Goal: Information Seeking & Learning: Learn about a topic

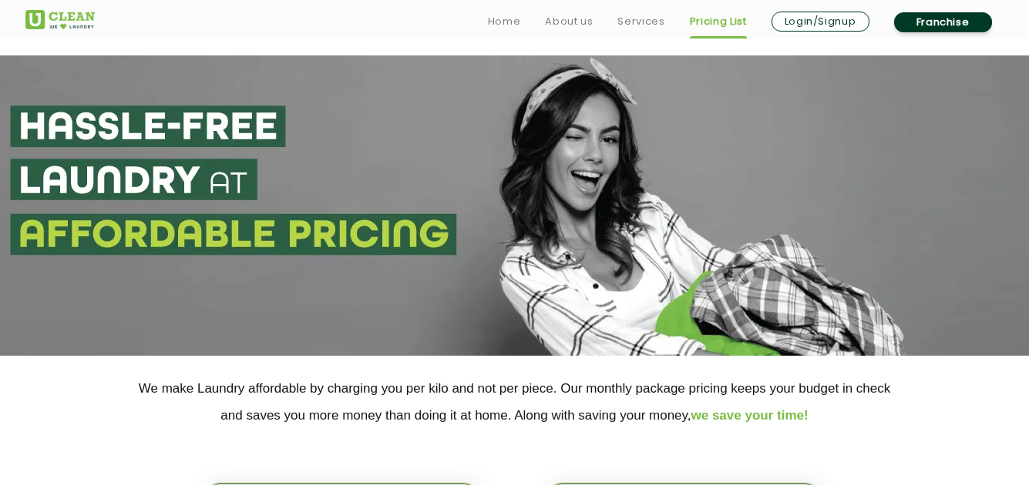
select select "6"
select select "356"
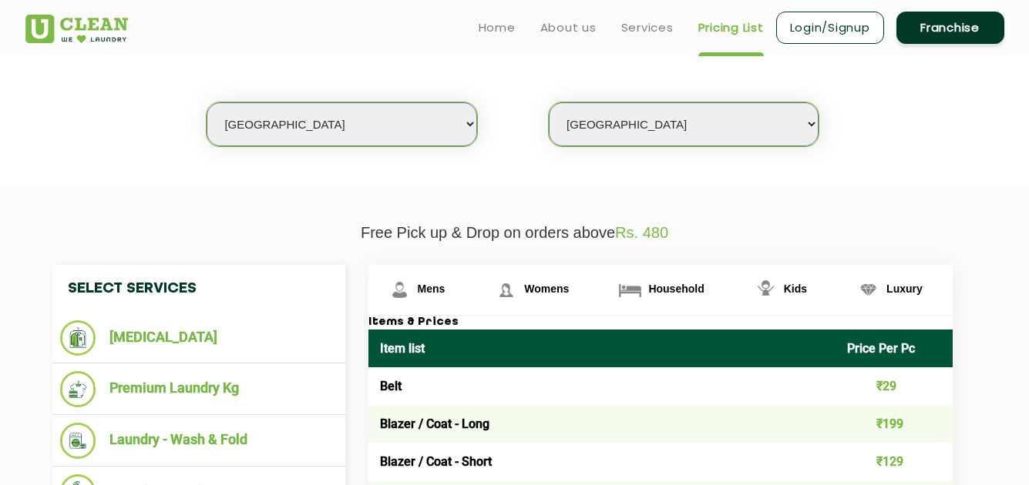
scroll to position [364, 0]
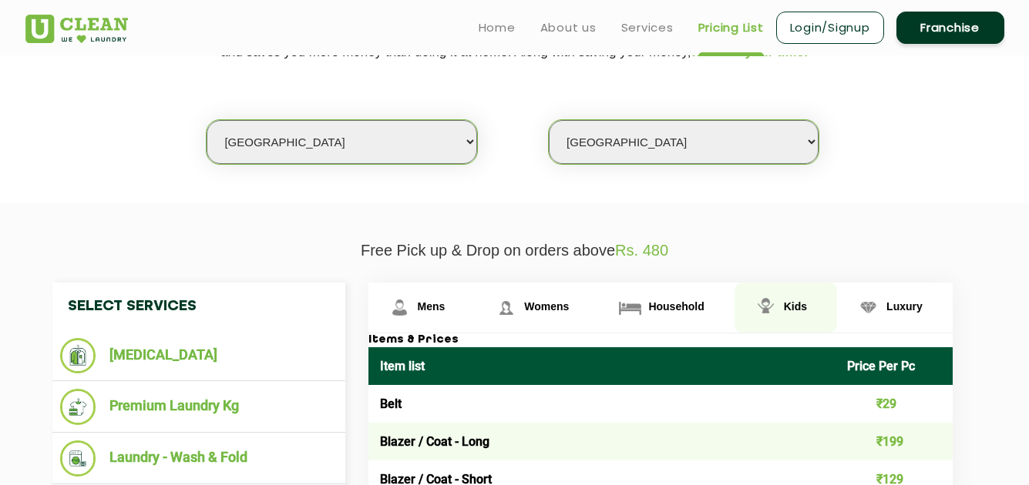
click at [475, 320] on link "Kids" at bounding box center [421, 308] width 107 height 50
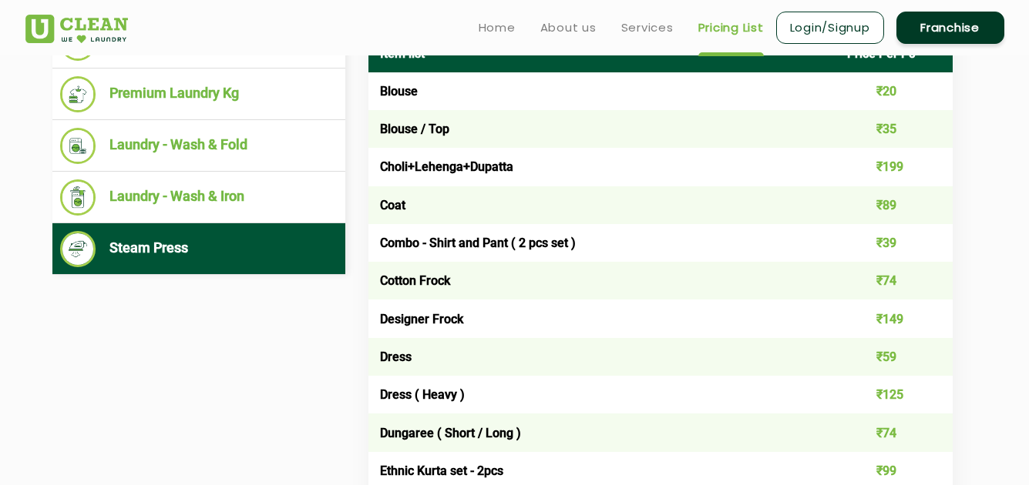
scroll to position [675, 0]
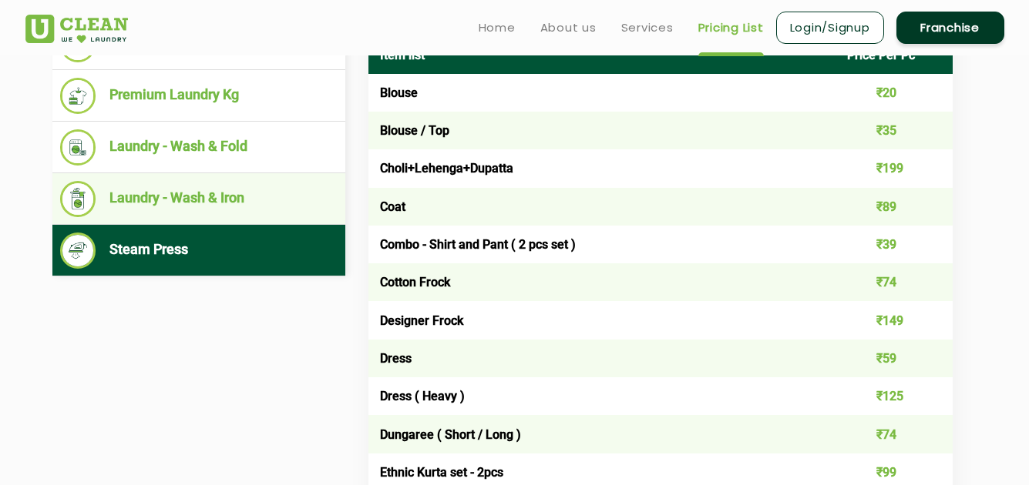
click at [237, 200] on li "Laundry - Wash & Iron" at bounding box center [198, 199] width 277 height 36
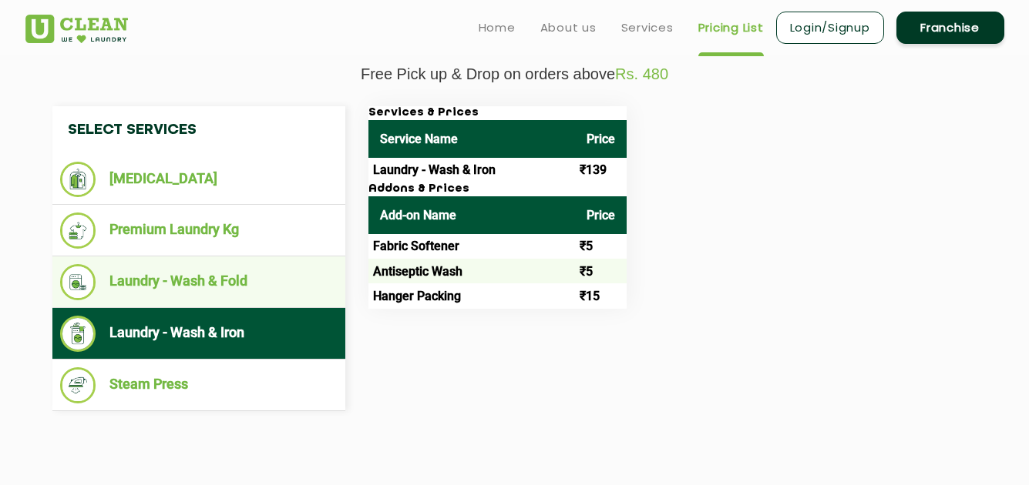
scroll to position [539, 0]
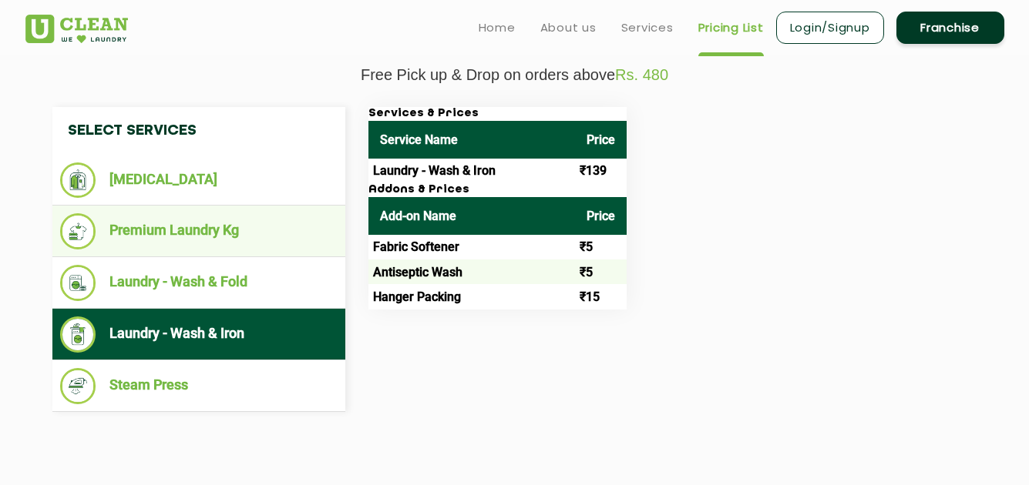
click at [216, 227] on li "Premium Laundry Kg" at bounding box center [198, 231] width 277 height 36
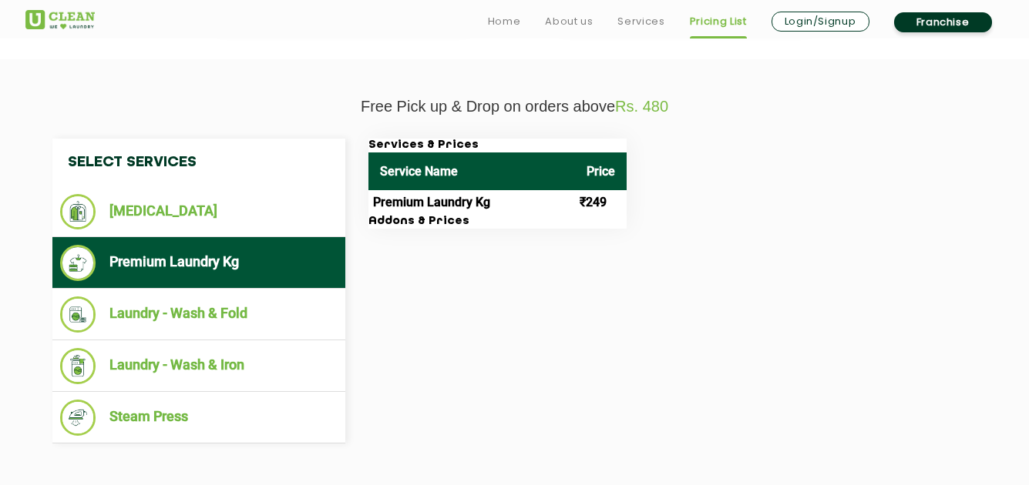
scroll to position [509, 0]
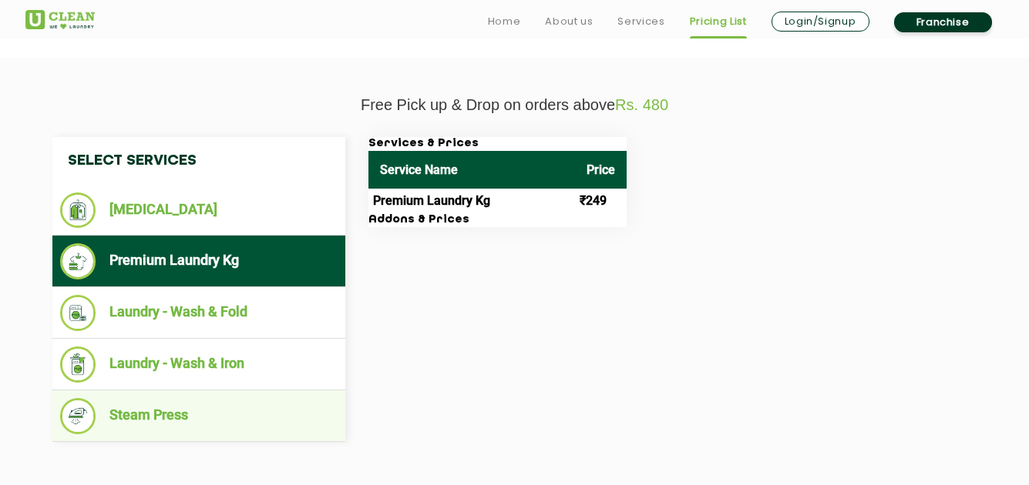
click at [141, 421] on li "Steam Press" at bounding box center [198, 416] width 277 height 36
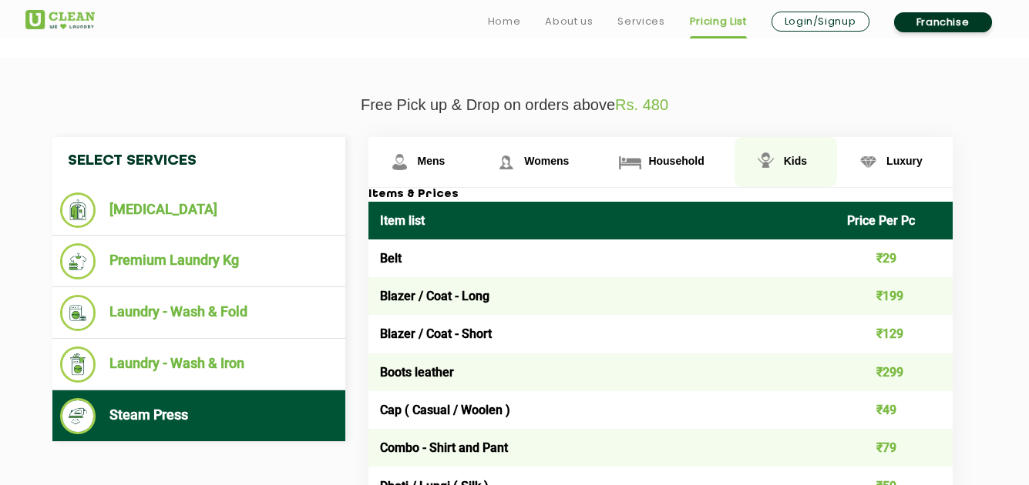
click at [445, 160] on span "Kids" at bounding box center [432, 161] width 28 height 12
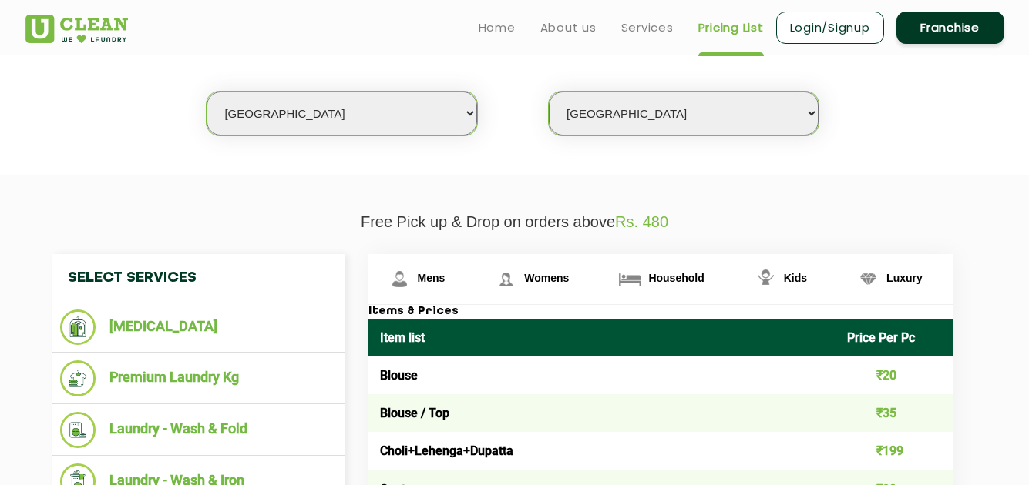
scroll to position [391, 0]
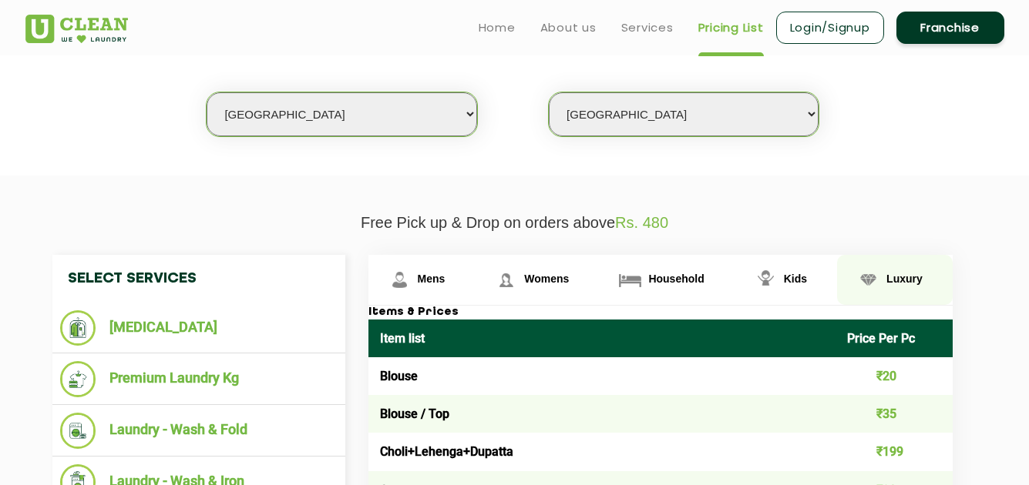
click at [445, 276] on span "Luxury" at bounding box center [432, 279] width 28 height 12
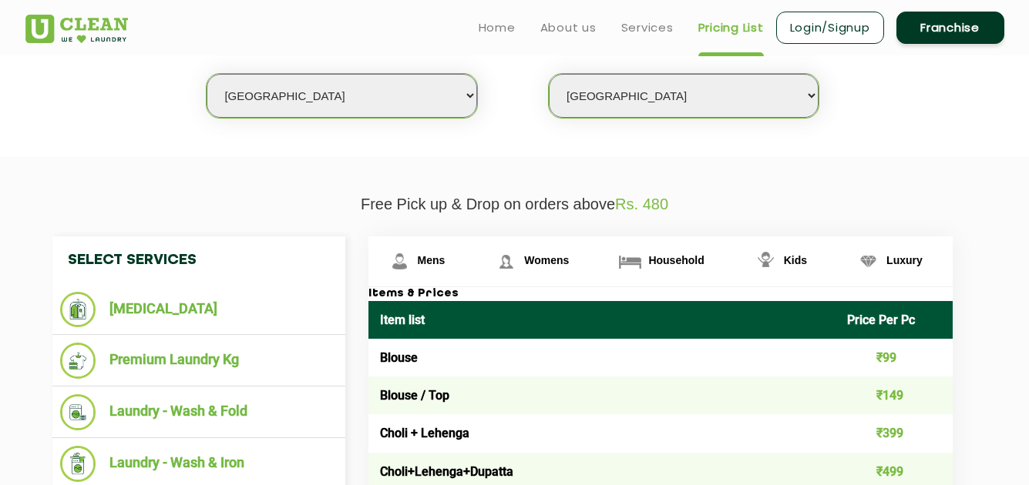
scroll to position [402, 0]
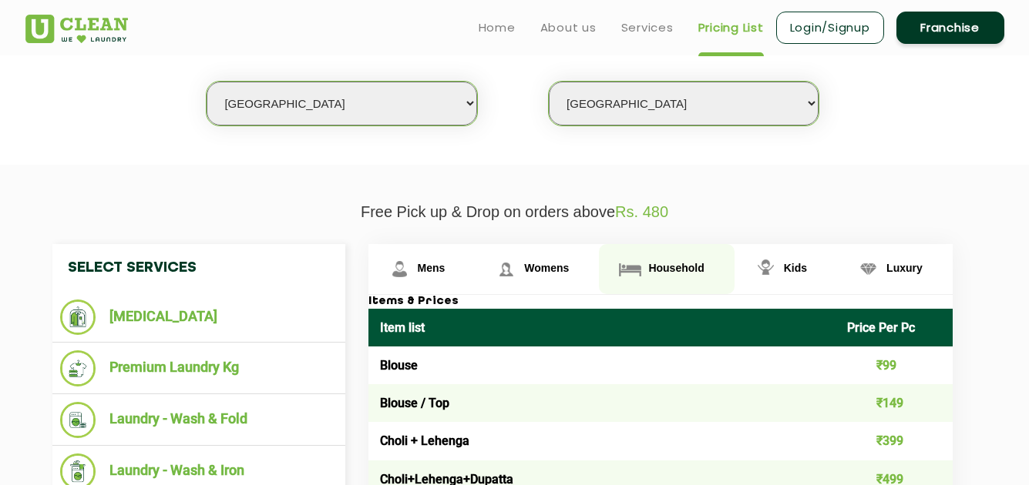
click at [445, 270] on span "Household" at bounding box center [432, 268] width 28 height 12
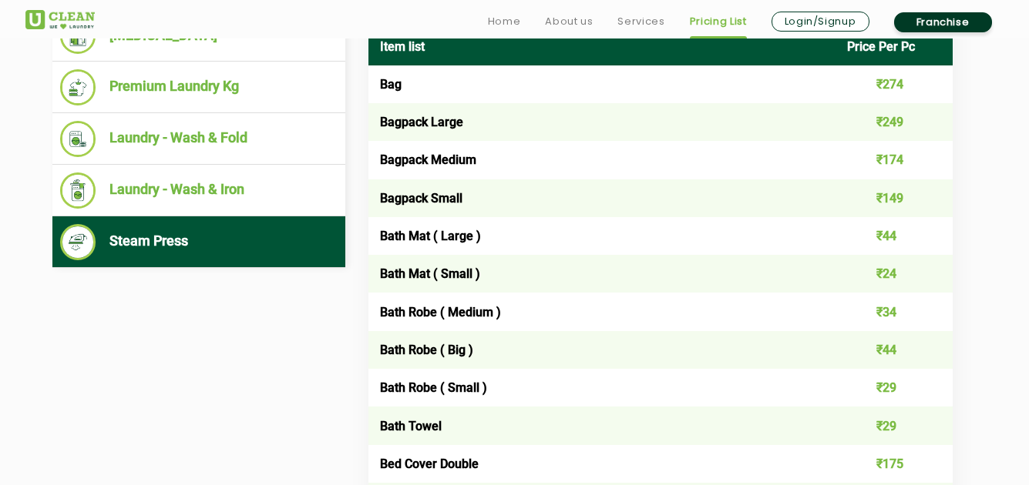
scroll to position [690, 0]
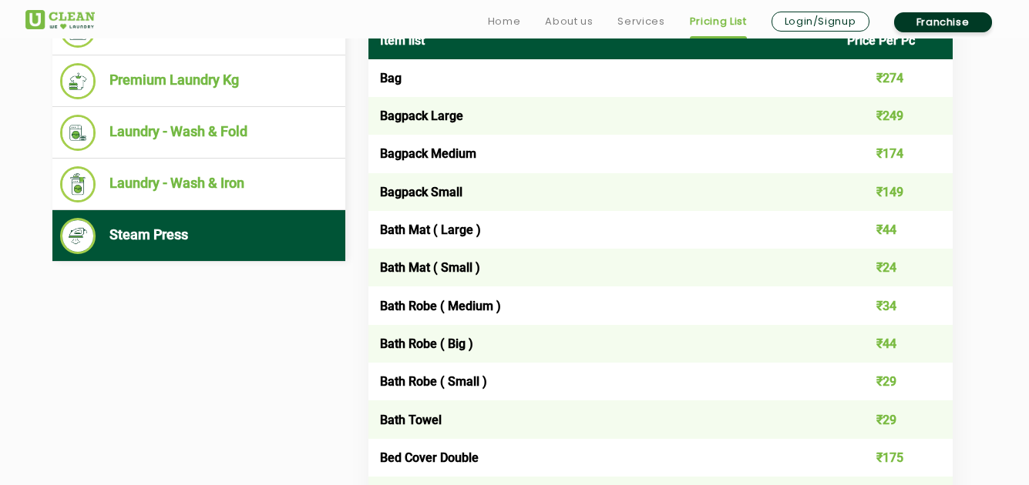
click at [183, 230] on li "Steam Press" at bounding box center [198, 236] width 277 height 36
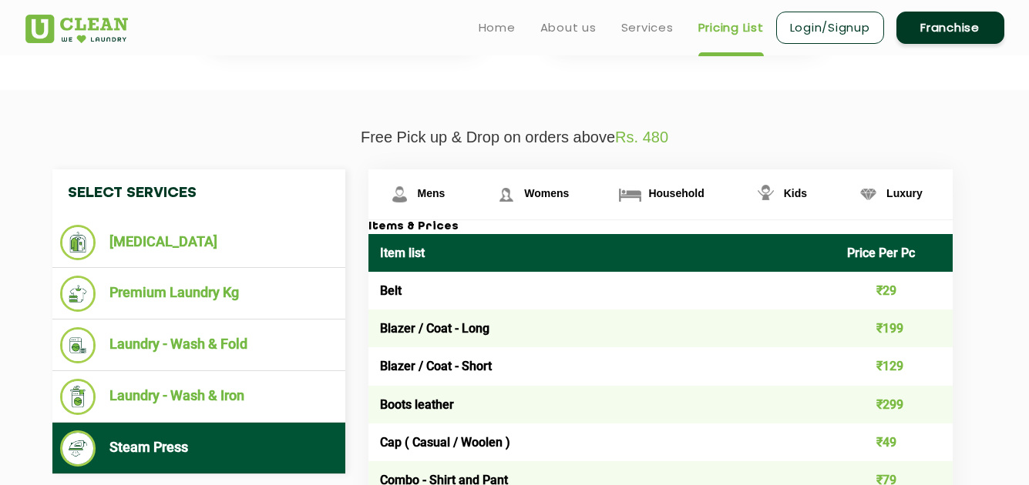
scroll to position [476, 0]
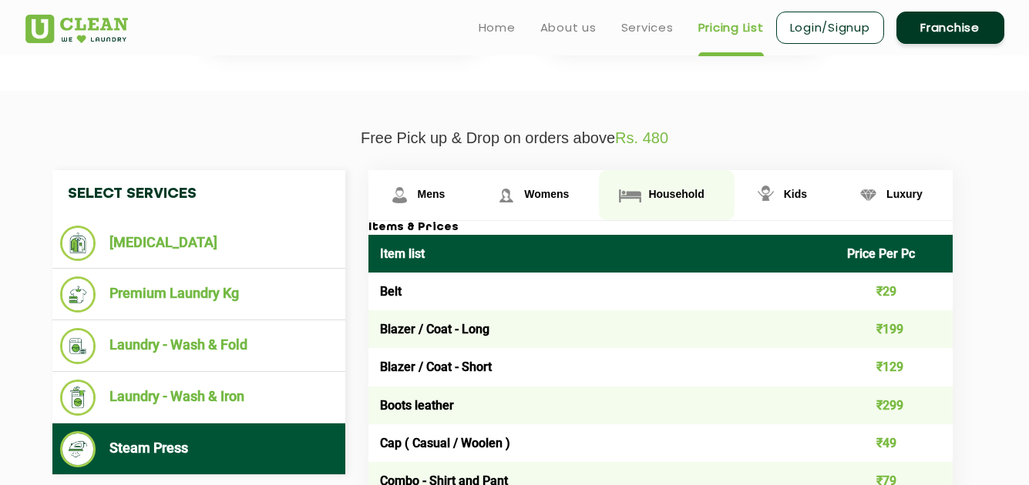
click at [445, 196] on span "Household" at bounding box center [432, 194] width 28 height 12
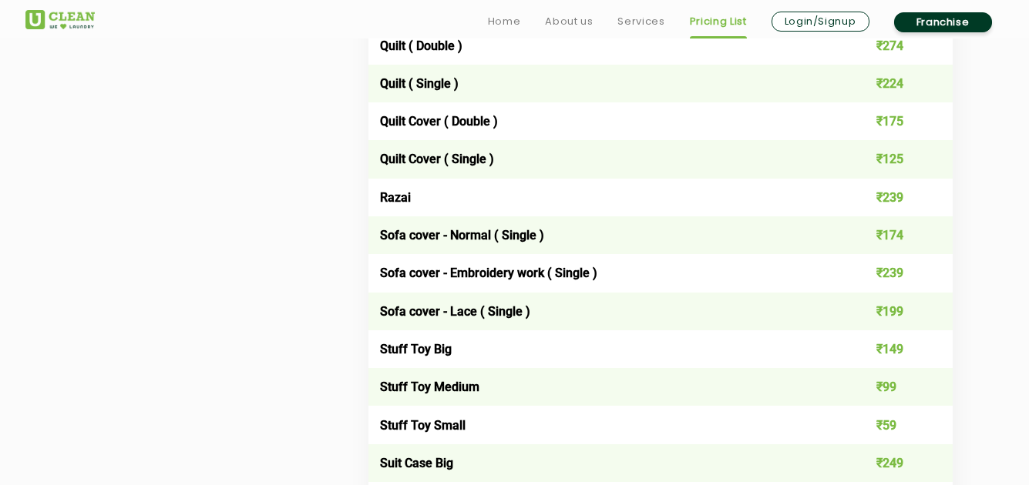
scroll to position [2396, 0]
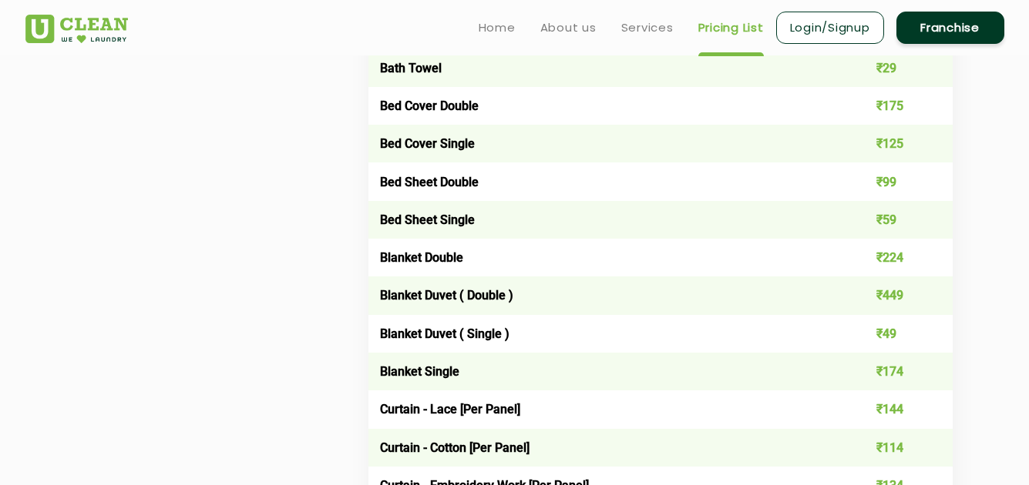
scroll to position [1009, 0]
